Goal: Navigation & Orientation: Find specific page/section

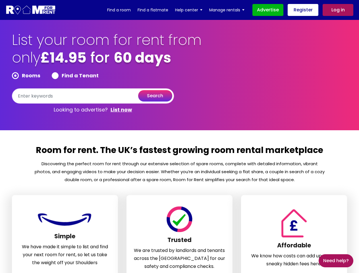
click at [180, 137] on section "Room for rent. The UK’s fastest growing room rental marketplace Discovering the…" at bounding box center [179, 226] width 359 height 193
click at [93, 88] on form "Rooms Find a Tenant search" at bounding box center [93, 87] width 162 height 31
click at [0, 74] on section "List your room for rent from only £14.95 for 60 days Rooms Find a Tenant search…" at bounding box center [179, 75] width 359 height 110
